Goal: Task Accomplishment & Management: Manage account settings

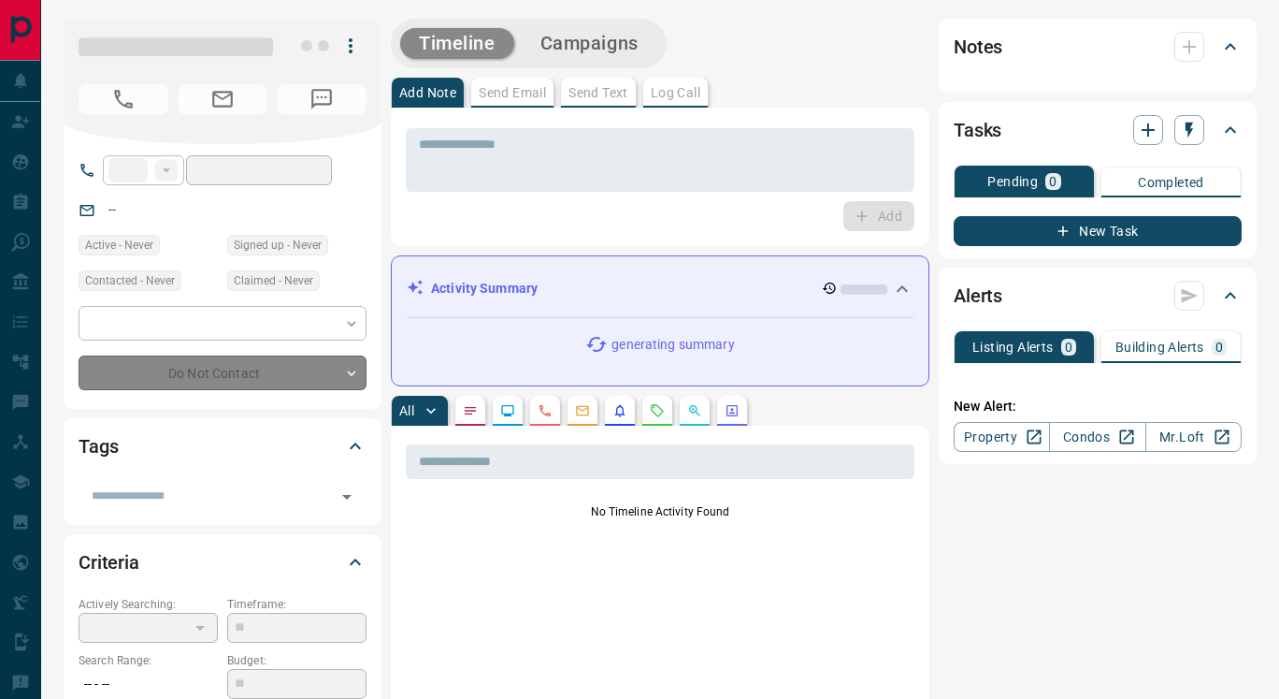
type input "**"
type input "**********"
type input "**"
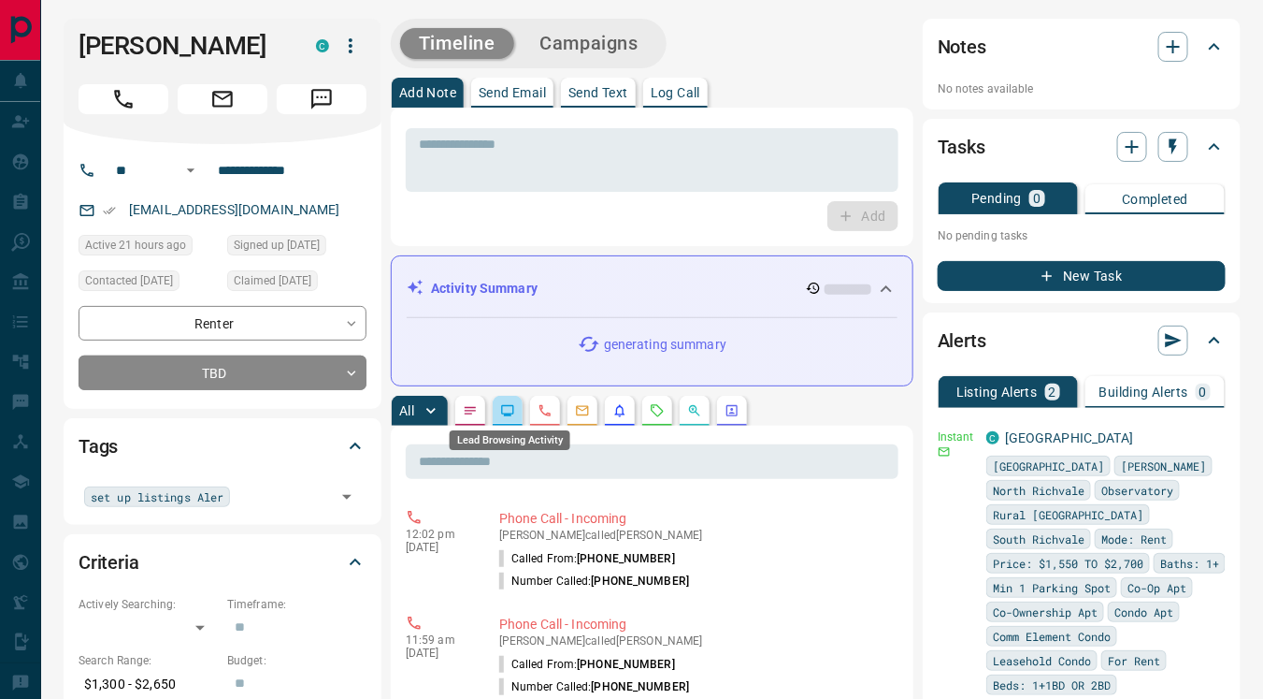
click at [508, 413] on icon "Lead Browsing Activity" at bounding box center [508, 410] width 12 height 11
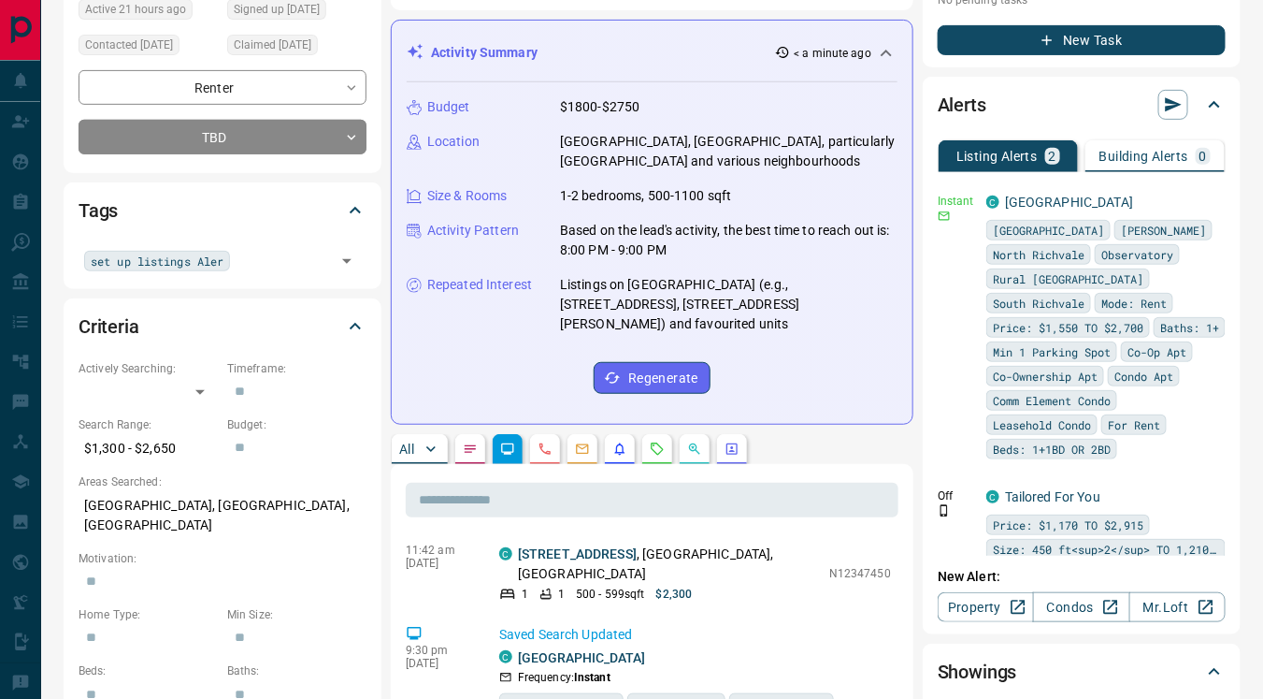
scroll to position [257, 0]
click at [642, 434] on div "All" at bounding box center [652, 449] width 523 height 30
click at [657, 441] on icon "Requests" at bounding box center [657, 448] width 15 height 15
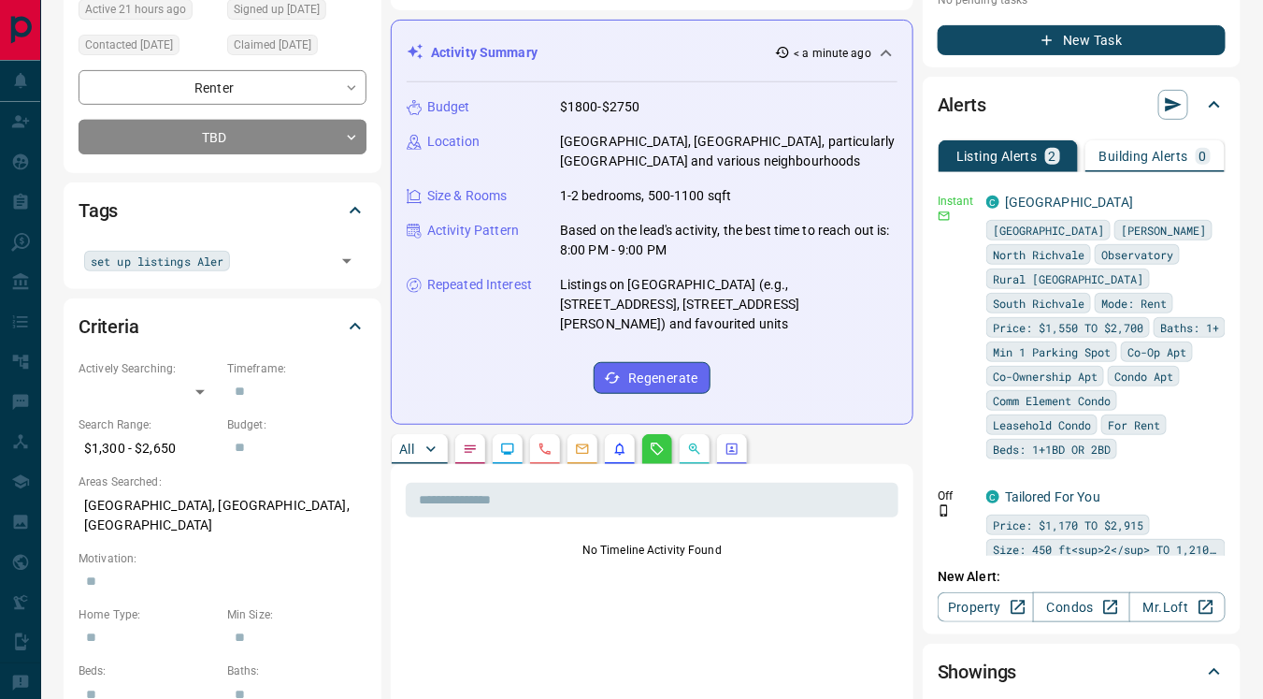
scroll to position [359, 0]
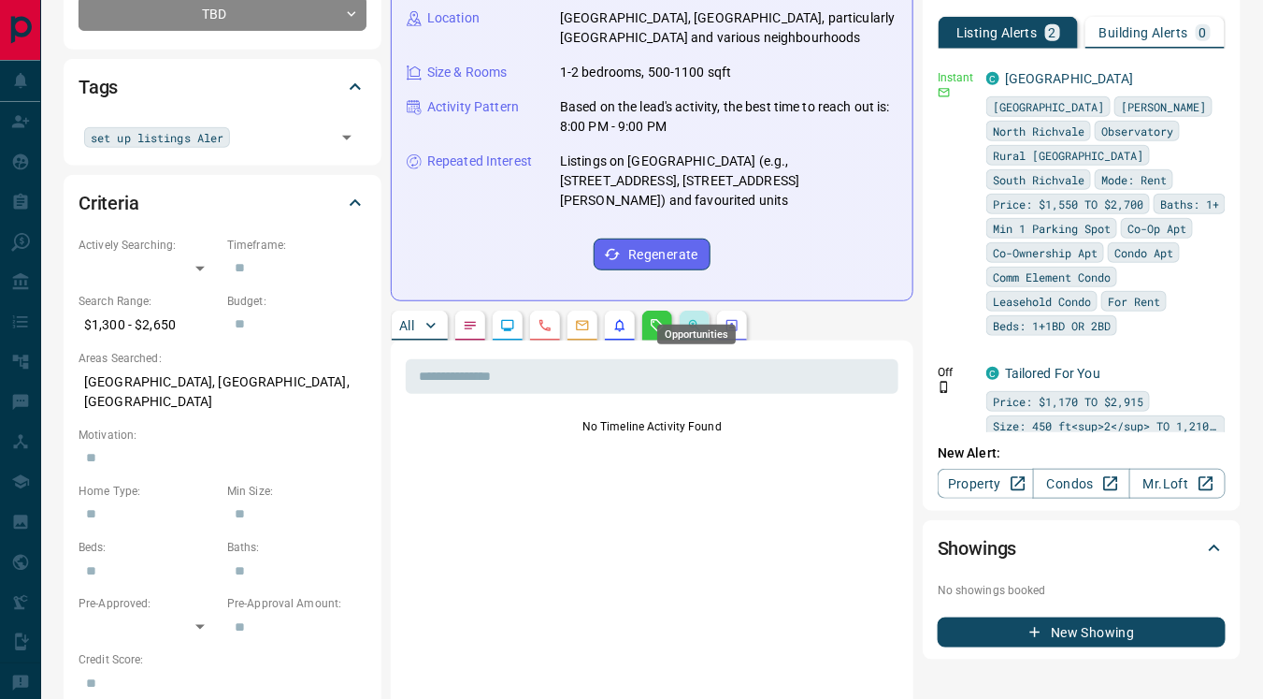
click at [690, 320] on icon "Opportunities" at bounding box center [694, 325] width 11 height 11
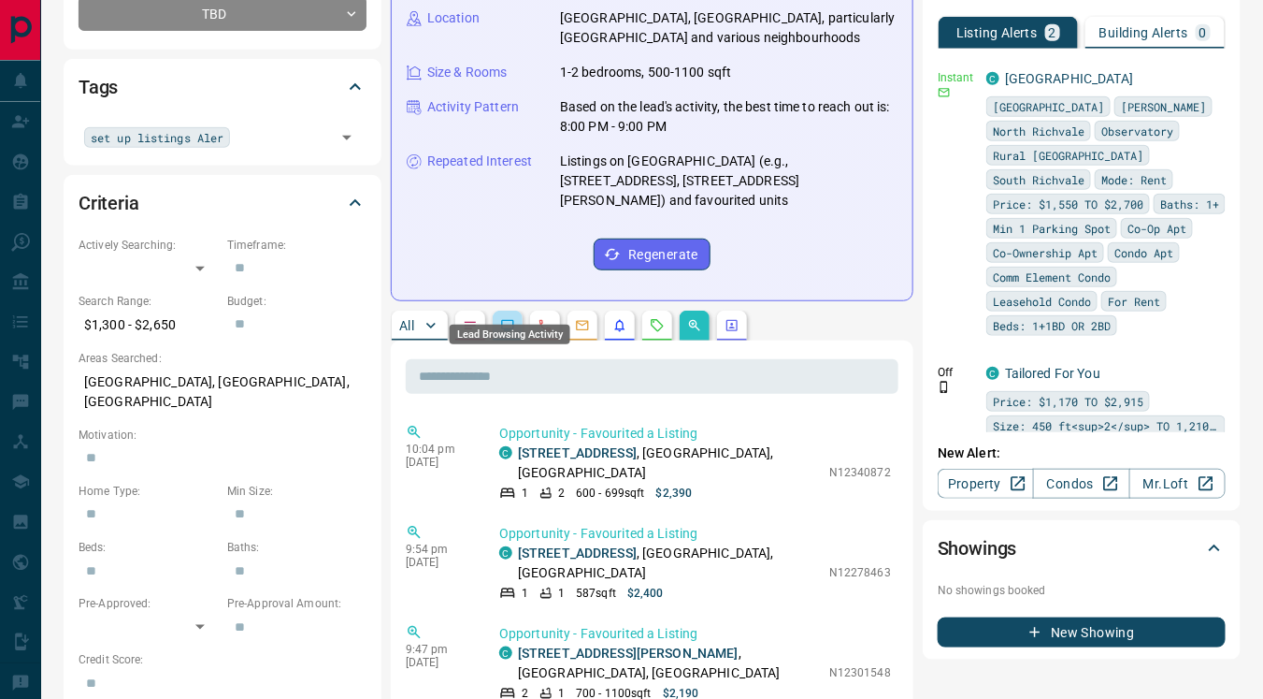
click at [510, 320] on icon "Lead Browsing Activity" at bounding box center [508, 325] width 12 height 11
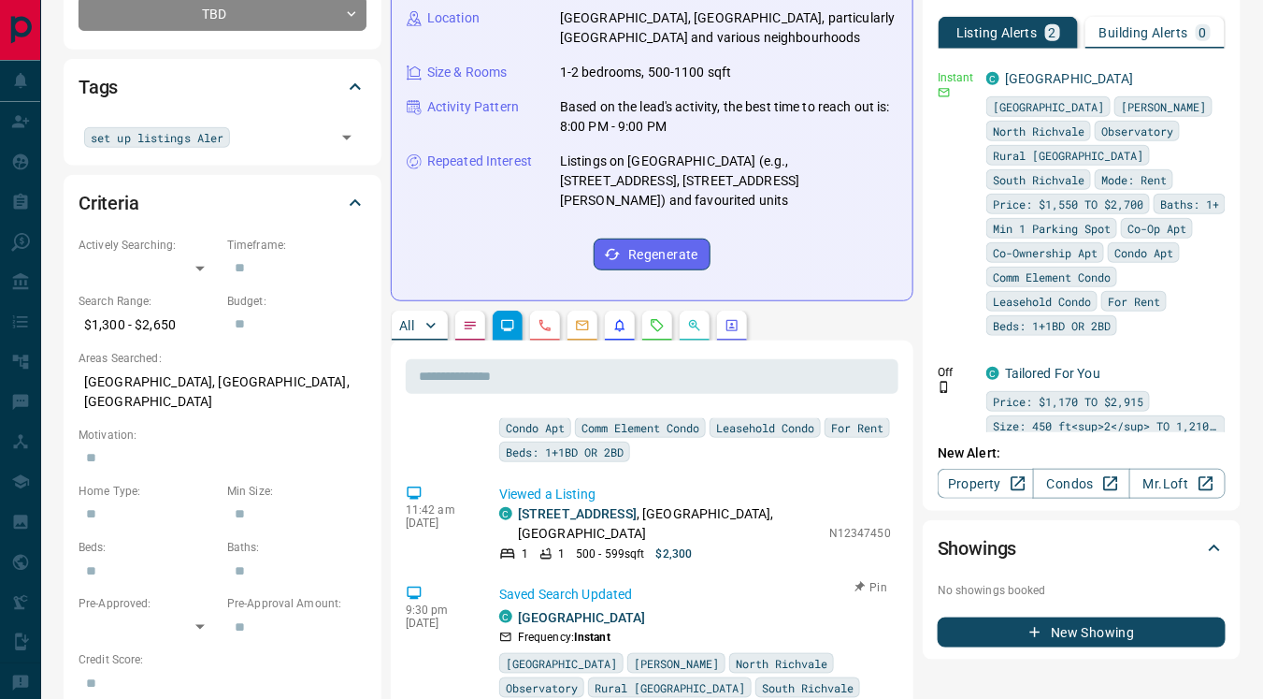
scroll to position [174, 0]
drag, startPoint x: 813, startPoint y: 506, endPoint x: 896, endPoint y: 506, distance: 83.2
copy p "N12347450"
click at [742, 577] on div "9:30 pm [DATE] Saved Search Updated C [GEOGRAPHIC_DATA] Frequency: Instant [GEO…" at bounding box center [652, 688] width 493 height 222
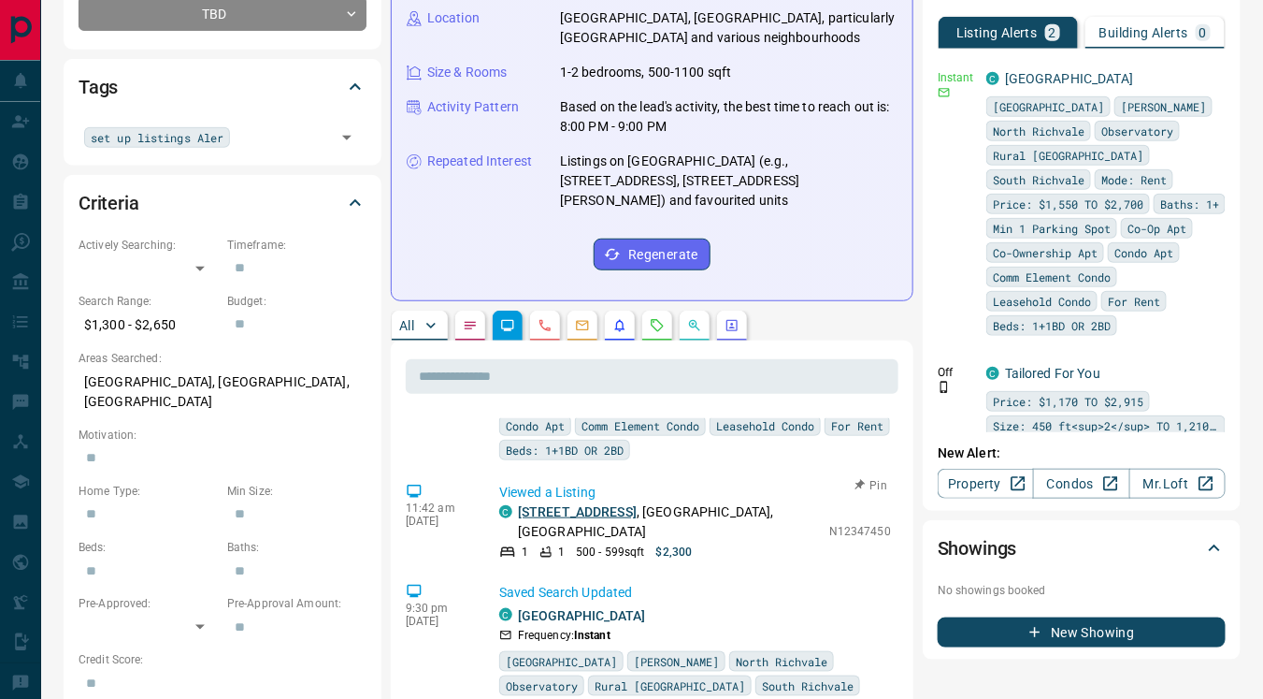
click at [582, 504] on link "[STREET_ADDRESS]" at bounding box center [577, 511] width 119 height 15
click at [1204, 77] on icon "button" at bounding box center [1212, 76] width 17 height 17
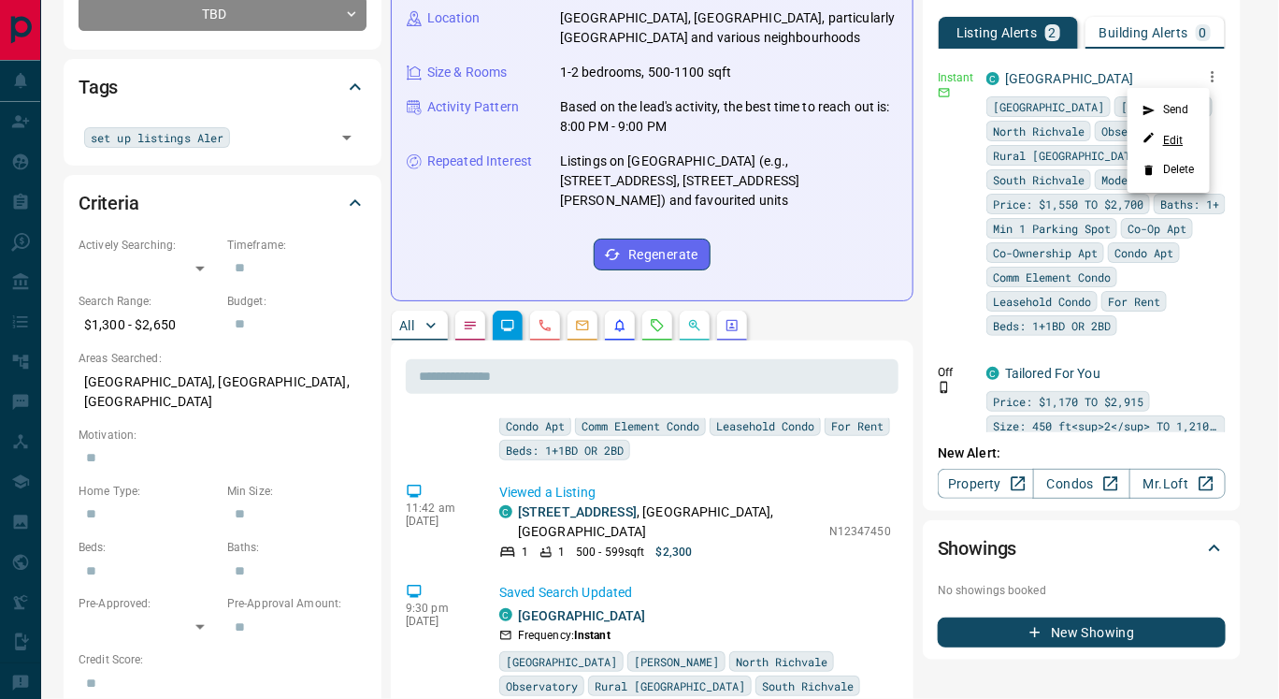
click at [1177, 138] on link "Edit" at bounding box center [1163, 140] width 41 height 18
click at [557, 100] on div at bounding box center [639, 349] width 1279 height 699
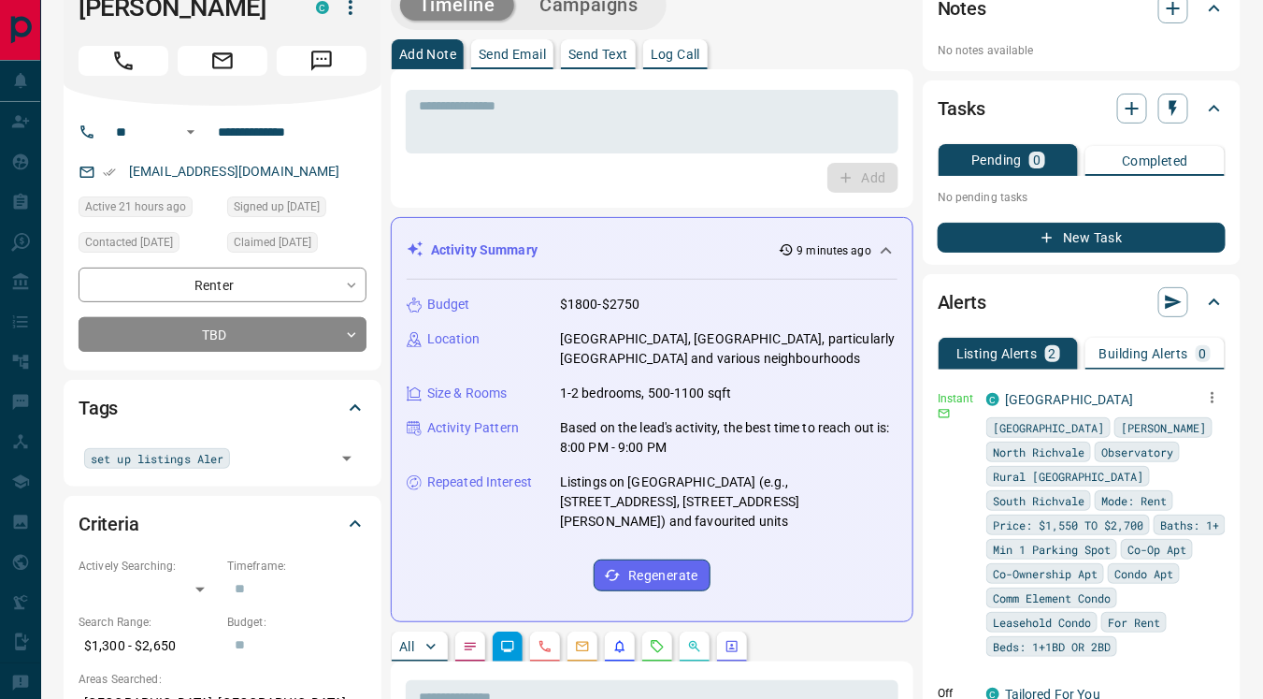
scroll to position [0, 0]
